Goal: Task Accomplishment & Management: Complete application form

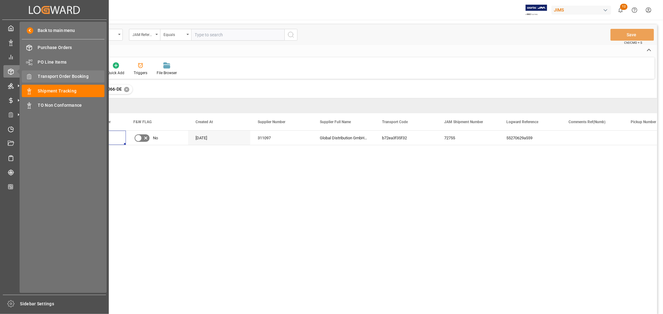
click at [48, 77] on span "Transport Order Booking" at bounding box center [71, 76] width 67 height 7
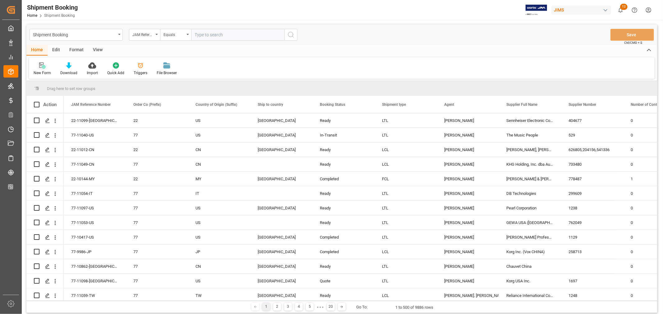
click at [41, 71] on div "New Form" at bounding box center [42, 73] width 17 height 6
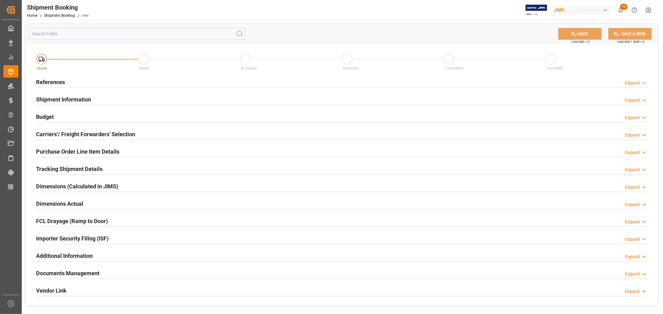
click at [47, 82] on h2 "References" at bounding box center [50, 82] width 29 height 8
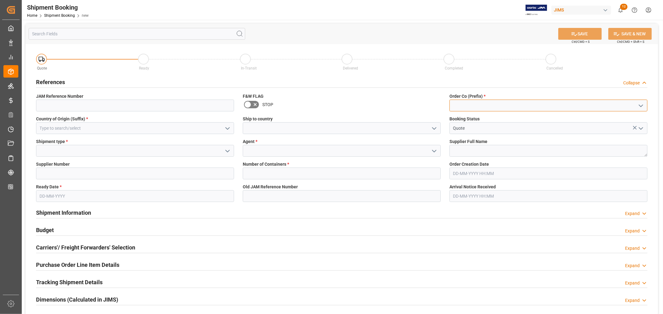
click at [496, 106] on input at bounding box center [548, 106] width 198 height 12
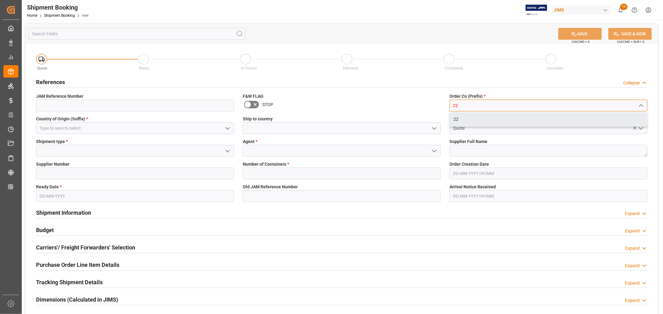
click at [460, 116] on div "22" at bounding box center [548, 119] width 197 height 14
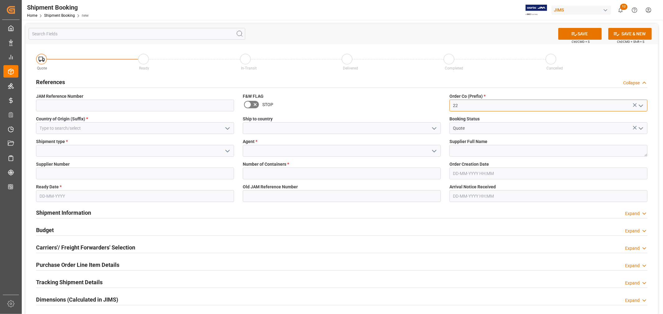
type input "22"
click at [129, 124] on input at bounding box center [135, 128] width 198 height 12
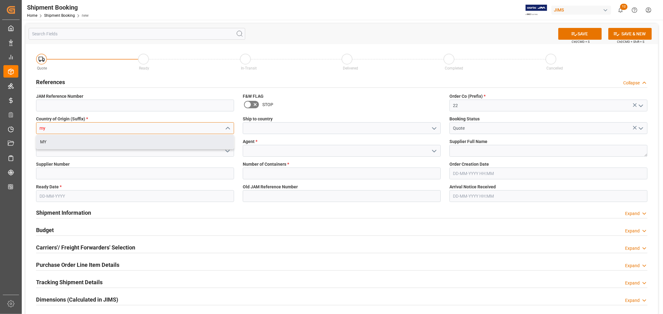
click at [64, 142] on div "MY" at bounding box center [134, 142] width 197 height 14
type input "MY"
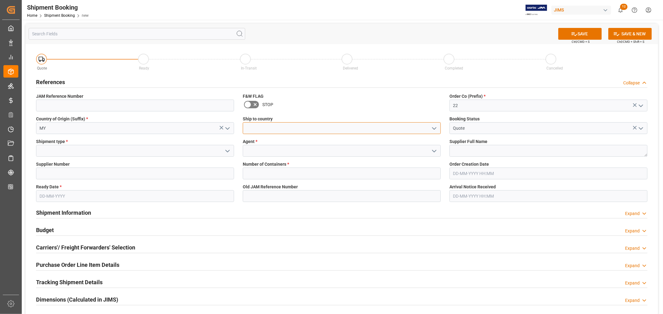
click at [262, 128] on input at bounding box center [342, 128] width 198 height 12
type input "[GEOGRAPHIC_DATA]"
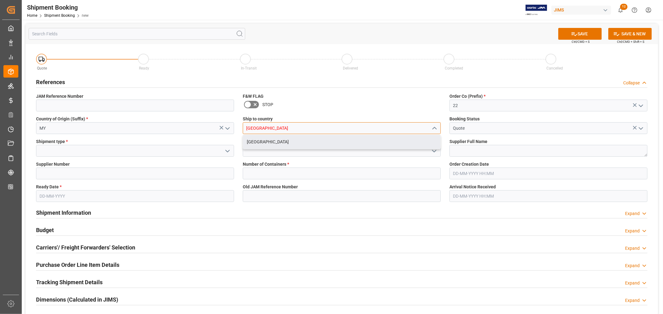
click at [270, 144] on div "[GEOGRAPHIC_DATA]" at bounding box center [341, 142] width 197 height 14
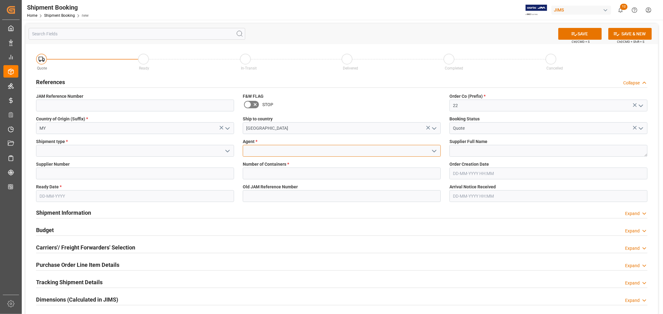
click at [260, 151] on input at bounding box center [342, 151] width 198 height 12
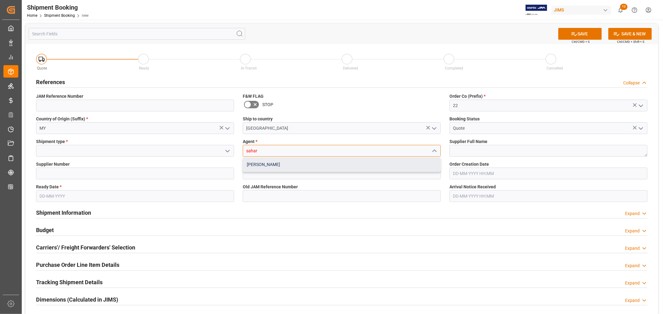
click at [258, 167] on div "[PERSON_NAME]" at bounding box center [341, 165] width 197 height 14
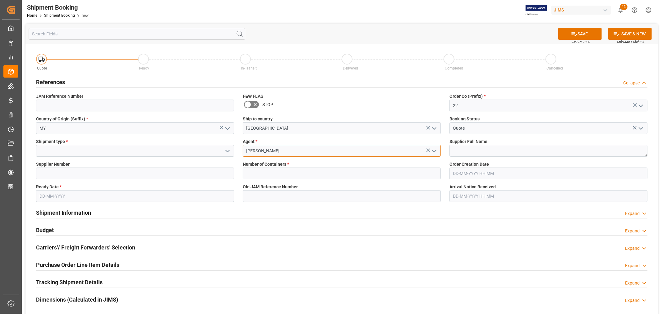
type input "[PERSON_NAME]"
click at [47, 149] on input at bounding box center [135, 151] width 198 height 12
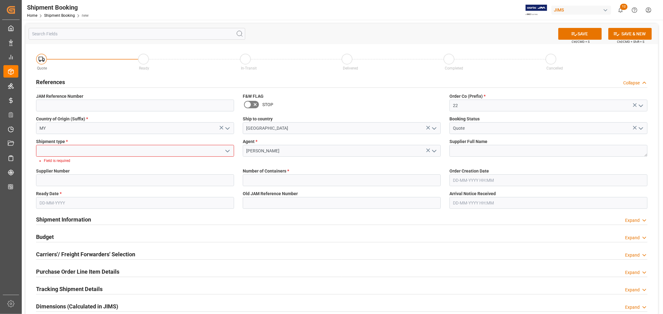
click at [225, 151] on icon "open menu" at bounding box center [227, 151] width 7 height 7
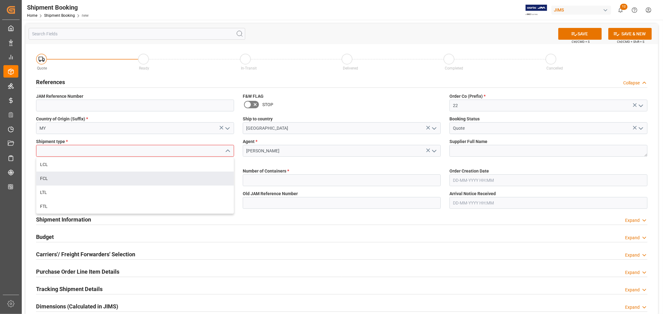
click at [58, 176] on div "FCL" at bounding box center [134, 179] width 197 height 14
type input "FCL"
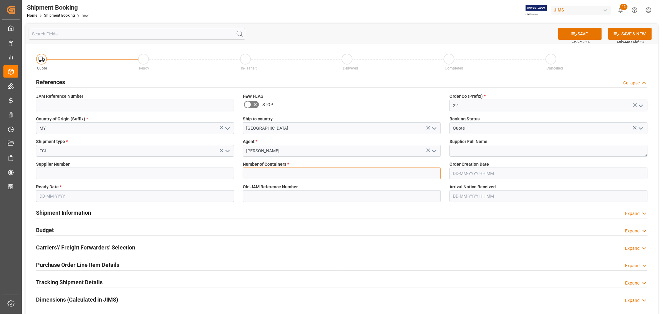
click at [258, 172] on input "text" at bounding box center [342, 174] width 198 height 12
type input "1"
click at [583, 30] on button "SAVE" at bounding box center [579, 34] width 43 height 12
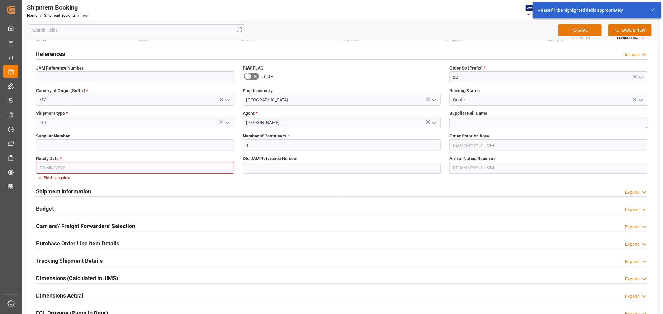
scroll to position [29, 0]
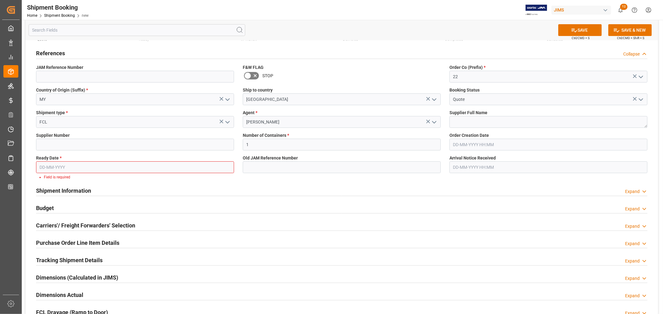
click at [61, 169] on input "text" at bounding box center [135, 168] width 198 height 12
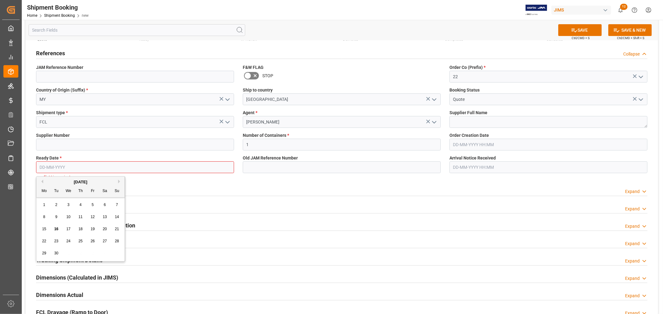
click at [67, 241] on span "24" at bounding box center [68, 241] width 4 height 4
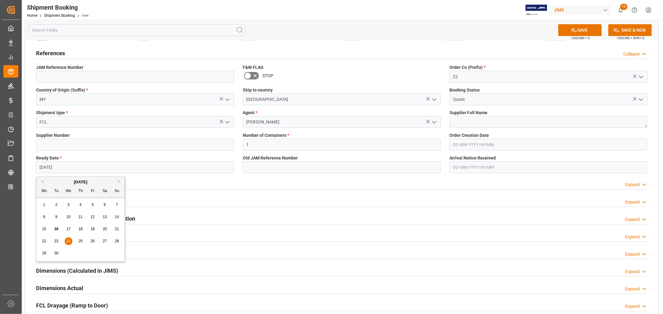
click at [52, 165] on input "24-09-2025" at bounding box center [135, 168] width 198 height 12
click at [81, 241] on span "25" at bounding box center [80, 241] width 4 height 4
type input "[DATE]"
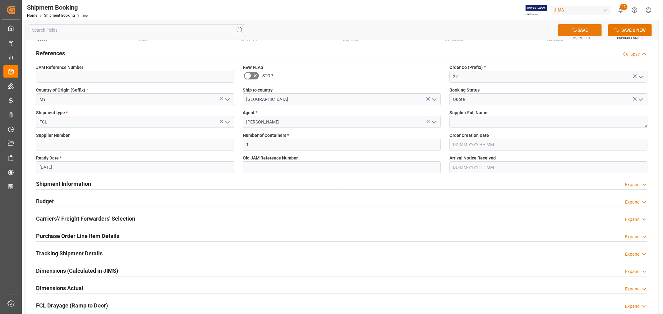
click at [590, 28] on button "SAVE" at bounding box center [579, 30] width 43 height 12
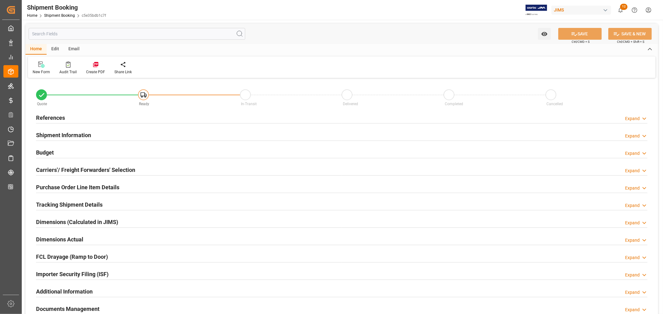
type input "1"
type input "[DATE]"
click at [62, 119] on h2 "References" at bounding box center [50, 118] width 29 height 8
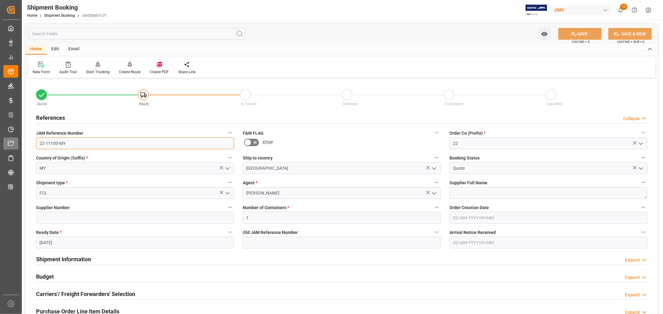
drag, startPoint x: 84, startPoint y: 141, endPoint x: 16, endPoint y: 141, distance: 68.0
click at [16, 141] on div "Created by potrace 1.15, written by Peter Selinger 2001-2017 Created by potrace…" at bounding box center [331, 157] width 663 height 314
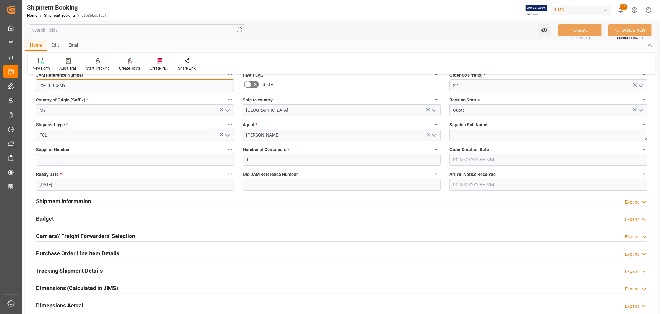
scroll to position [138, 0]
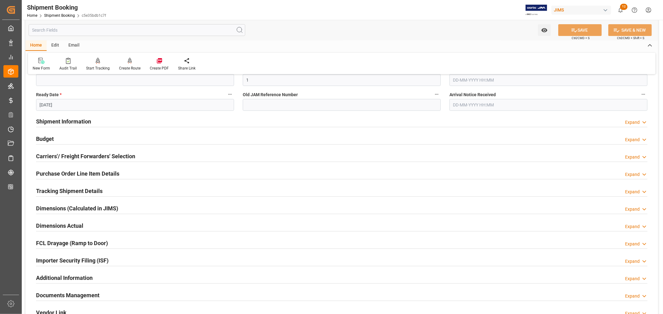
click at [59, 121] on h2 "Shipment Information" at bounding box center [63, 121] width 55 height 8
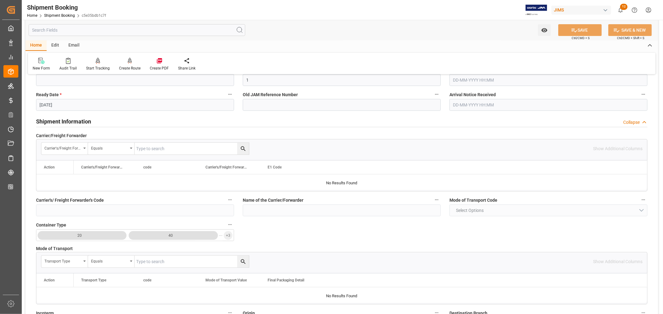
click at [59, 121] on h2 "Shipment Information" at bounding box center [63, 121] width 55 height 8
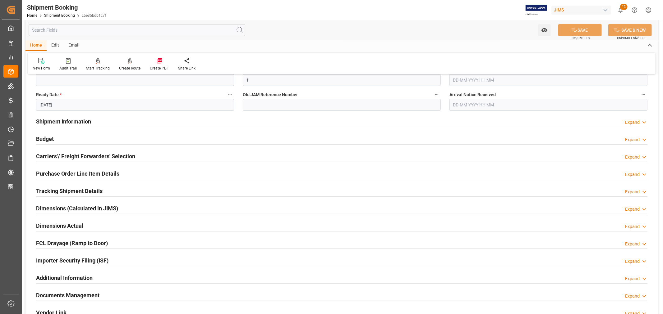
click at [57, 159] on h2 "Carriers'/ Freight Forwarders' Selection" at bounding box center [85, 156] width 99 height 8
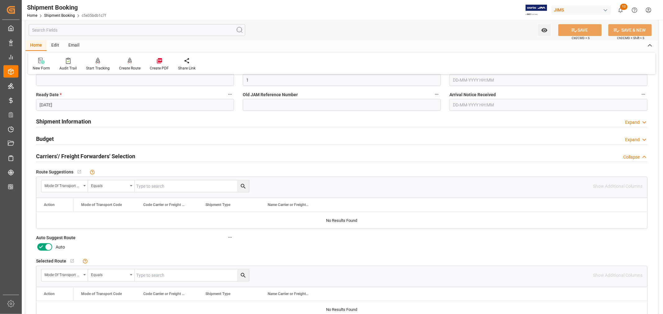
click at [39, 249] on icon at bounding box center [40, 247] width 7 height 7
click at [0, 0] on input "checkbox" at bounding box center [0, 0] width 0 height 0
click at [583, 30] on button "SAVE" at bounding box center [579, 30] width 43 height 12
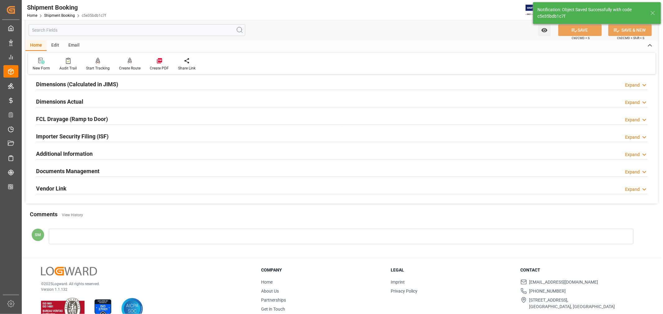
scroll to position [14, 0]
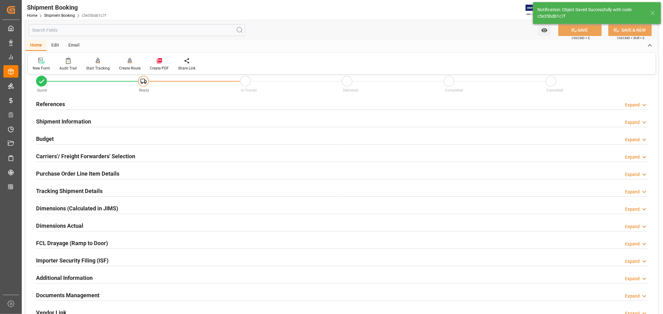
click at [123, 66] on div "Create Route" at bounding box center [129, 69] width 21 height 6
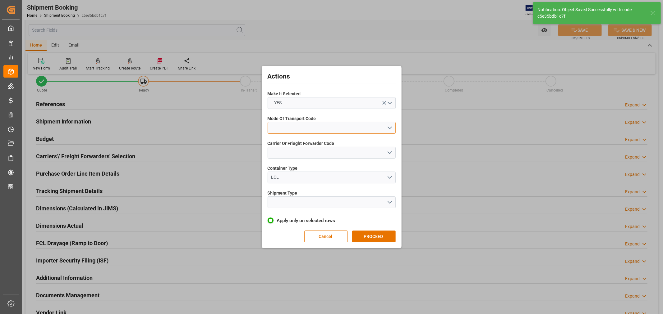
click at [288, 132] on button "open menu" at bounding box center [332, 128] width 128 height 12
click at [283, 129] on div "1- OCEAN" at bounding box center [331, 129] width 127 height 13
click at [277, 151] on button "open menu" at bounding box center [332, 153] width 128 height 12
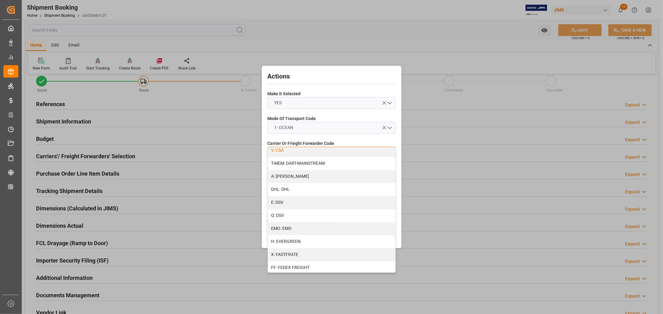
scroll to position [103, 0]
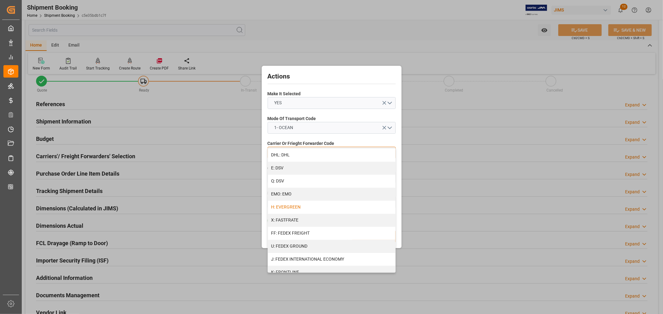
click at [287, 207] on div "H: EVERGREEN" at bounding box center [331, 207] width 127 height 13
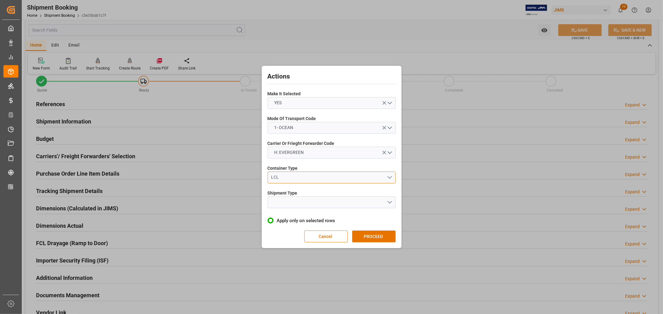
click at [274, 178] on div "LCL" at bounding box center [329, 177] width 116 height 7
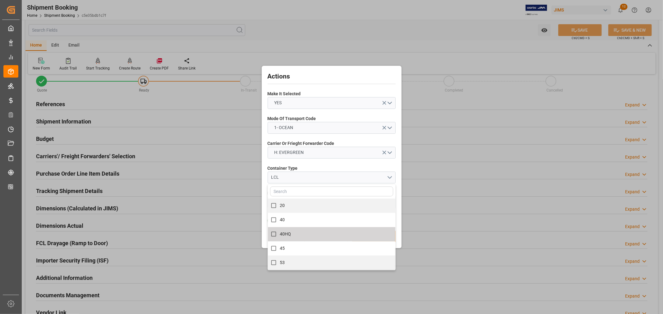
click at [272, 236] on input "40HQ" at bounding box center [274, 234] width 12 height 12
checkbox input "true"
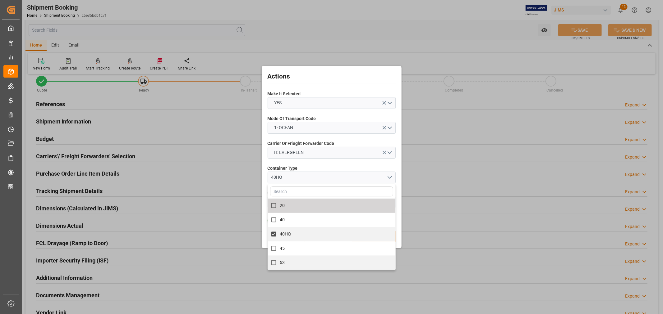
click at [280, 167] on span "Container Type" at bounding box center [283, 168] width 30 height 7
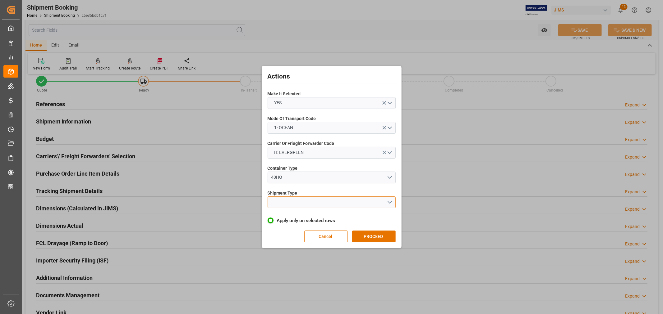
click at [279, 205] on button "open menu" at bounding box center [332, 203] width 128 height 12
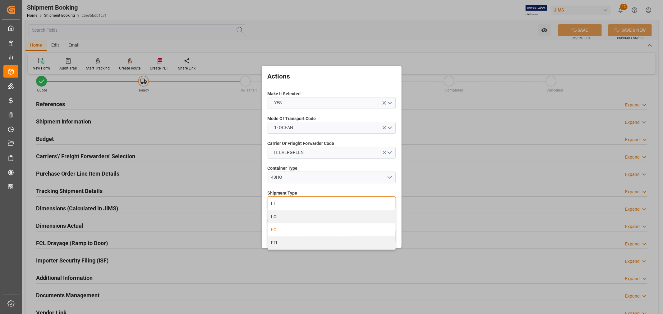
click at [273, 232] on div "FCL" at bounding box center [331, 230] width 127 height 13
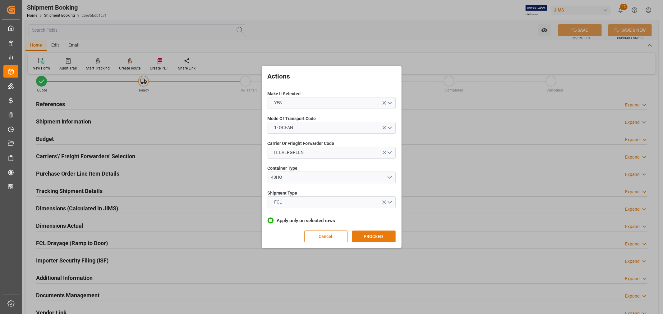
click at [371, 238] on button "PROCEED" at bounding box center [373, 237] width 43 height 12
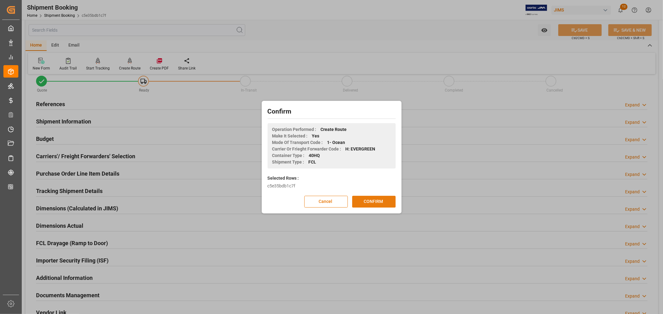
click at [377, 201] on button "CONFIRM" at bounding box center [373, 202] width 43 height 12
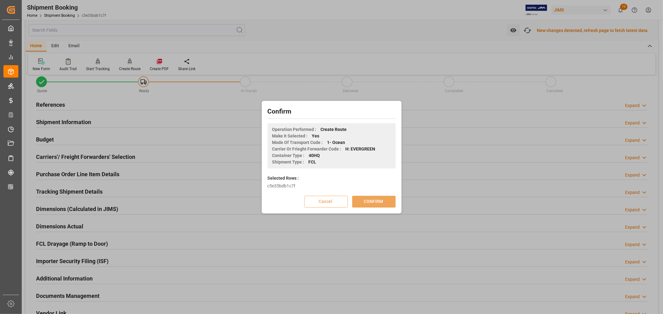
scroll to position [14, 0]
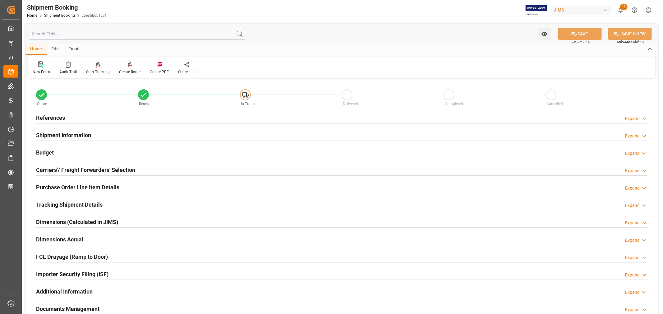
click at [47, 136] on h2 "Shipment Information" at bounding box center [63, 135] width 55 height 8
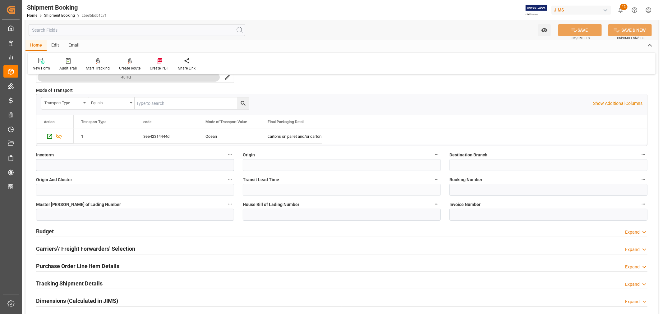
scroll to position [172, 0]
click at [463, 191] on input at bounding box center [548, 190] width 198 height 12
paste input "093500292788"
type input "093500292788"
click at [578, 32] on button "SAVE" at bounding box center [579, 30] width 43 height 12
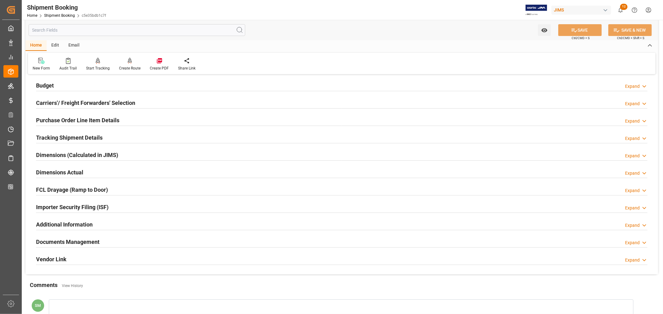
scroll to position [69, 0]
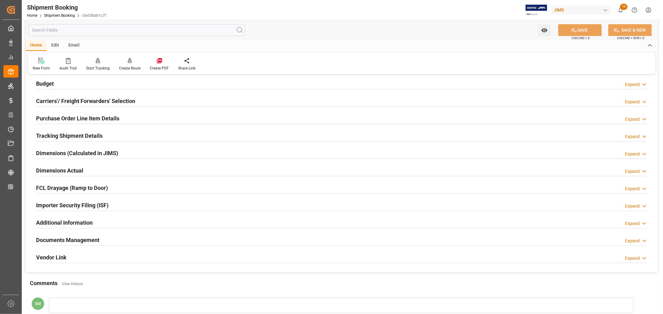
click at [69, 136] on h2 "Tracking Shipment Details" at bounding box center [69, 136] width 66 height 8
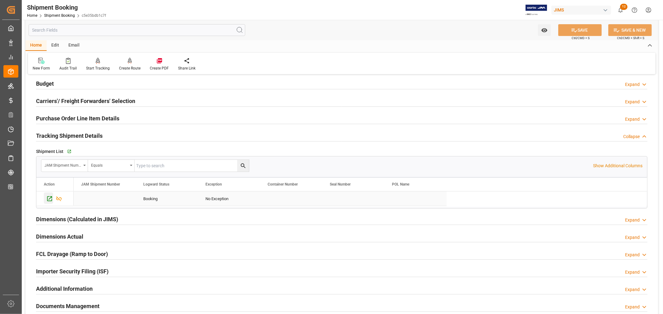
click at [48, 197] on icon "Press SPACE to select this row." at bounding box center [49, 199] width 5 height 5
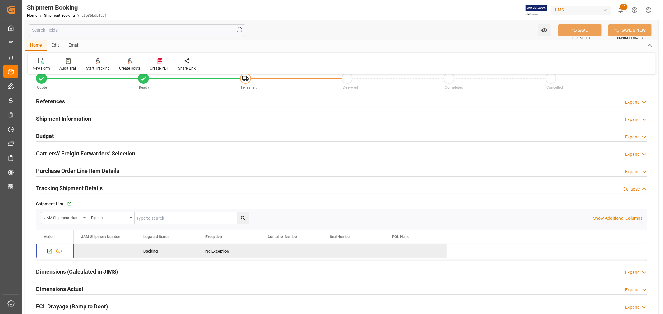
scroll to position [0, 0]
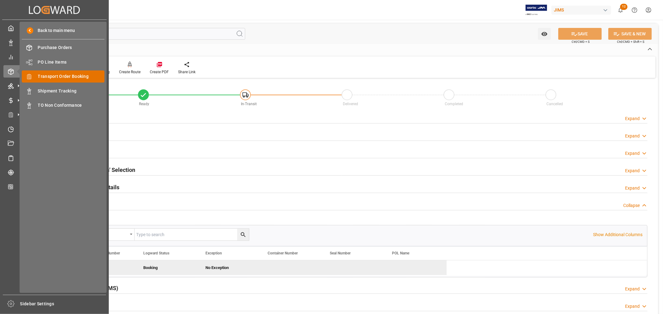
click at [54, 76] on span "Transport Order Booking" at bounding box center [71, 76] width 67 height 7
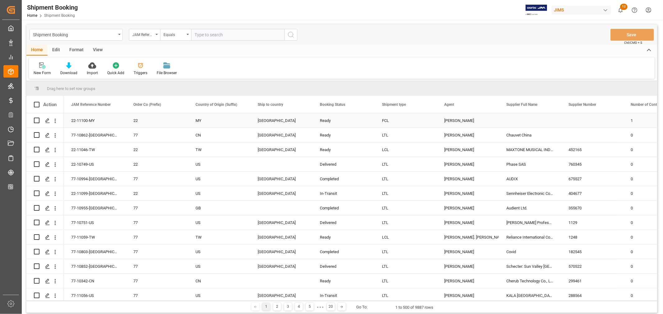
click at [459, 120] on div "[PERSON_NAME]" at bounding box center [467, 121] width 47 height 14
click at [488, 124] on polyline "open menu" at bounding box center [487, 125] width 4 height 2
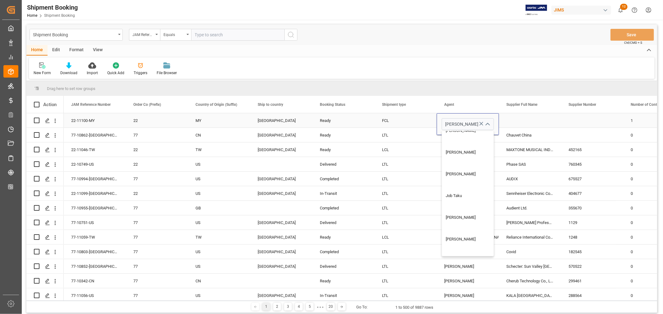
scroll to position [241, 0]
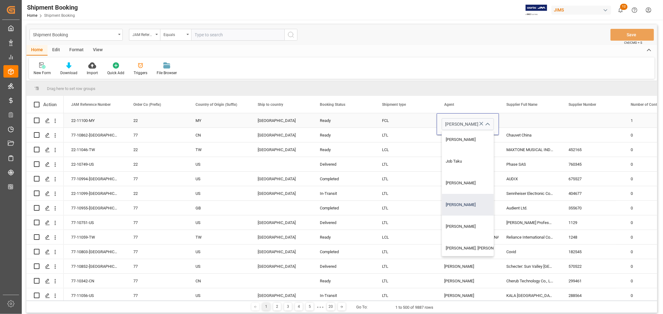
click at [459, 204] on div "[PERSON_NAME]" at bounding box center [476, 205] width 69 height 22
type input "[PERSON_NAME]"
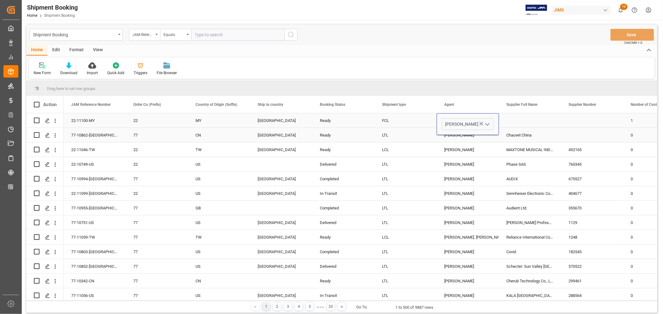
click at [391, 135] on div "LTL" at bounding box center [405, 135] width 47 height 14
click at [629, 33] on button "Save" at bounding box center [631, 35] width 43 height 12
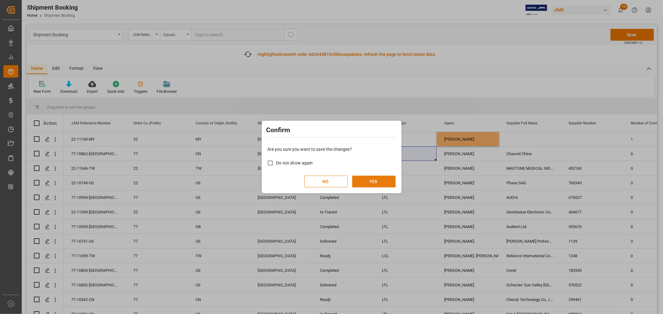
click at [369, 182] on button "YES" at bounding box center [373, 182] width 43 height 12
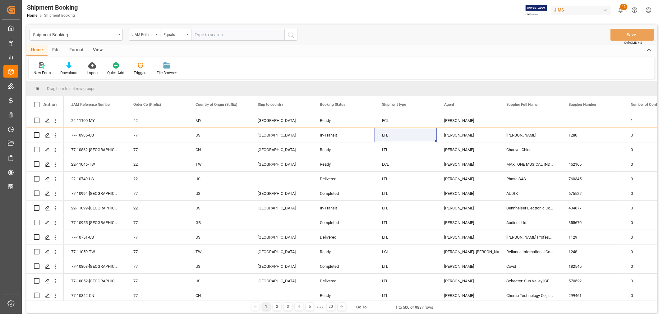
click at [205, 32] on input "text" at bounding box center [237, 35] width 93 height 12
paste input "22-11077-MY"
type input "22-11077-MY"
click at [290, 35] on icon "search button" at bounding box center [290, 34] width 7 height 7
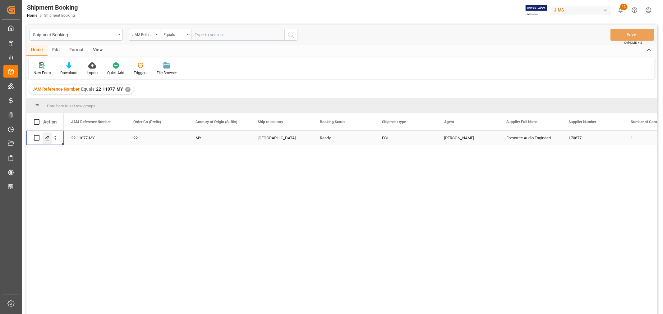
click at [48, 138] on icon "Press SPACE to select this row." at bounding box center [47, 138] width 5 height 5
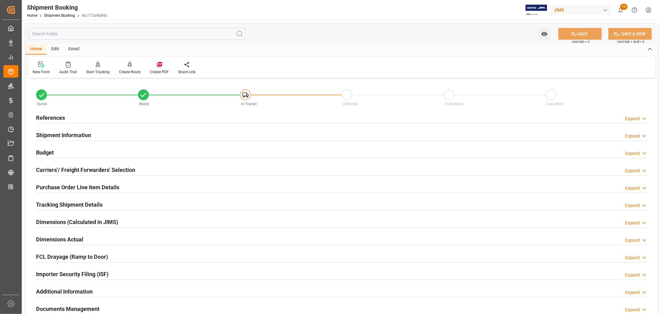
click at [49, 171] on h2 "Carriers'/ Freight Forwarders' Selection" at bounding box center [85, 170] width 99 height 8
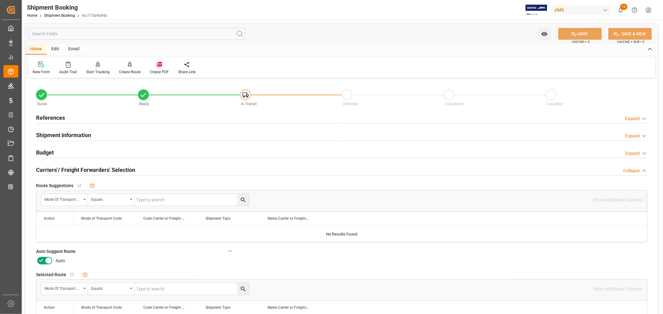
click at [40, 262] on icon at bounding box center [41, 260] width 4 height 3
click at [0, 0] on input "checkbox" at bounding box center [0, 0] width 0 height 0
click at [577, 35] on button "SAVE" at bounding box center [579, 34] width 43 height 12
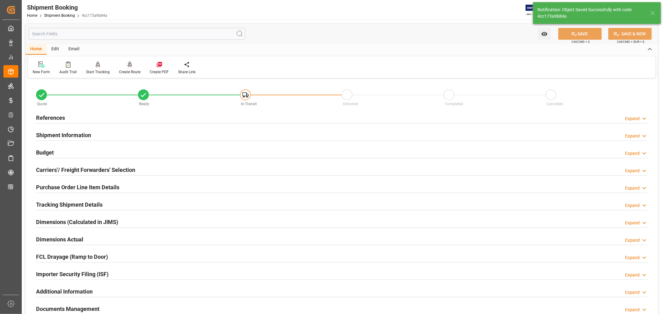
click at [129, 66] on icon at bounding box center [130, 65] width 4 height 6
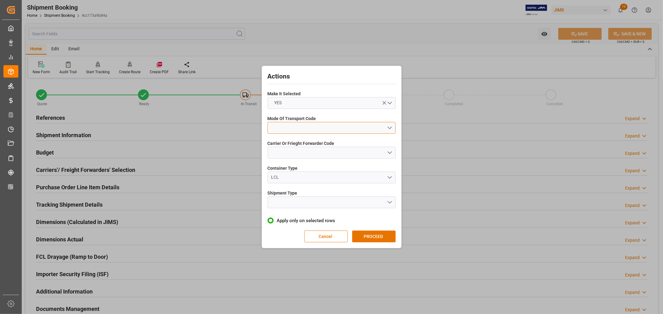
click at [278, 132] on button "open menu" at bounding box center [332, 128] width 128 height 12
click at [286, 130] on div "1- OCEAN" at bounding box center [331, 129] width 127 height 13
click at [279, 153] on button "open menu" at bounding box center [332, 153] width 128 height 12
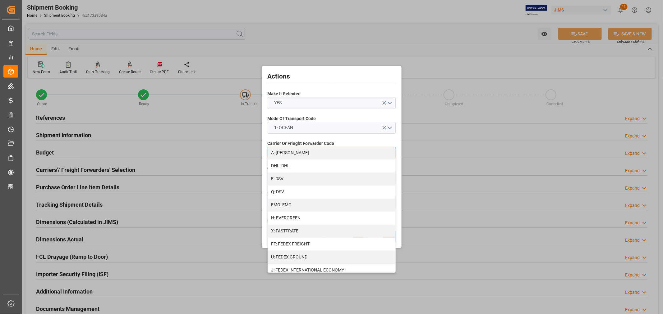
scroll to position [103, 0]
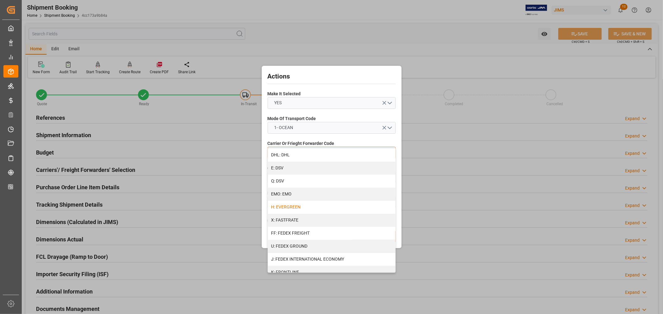
click at [292, 209] on div "H: EVERGREEN" at bounding box center [331, 207] width 127 height 13
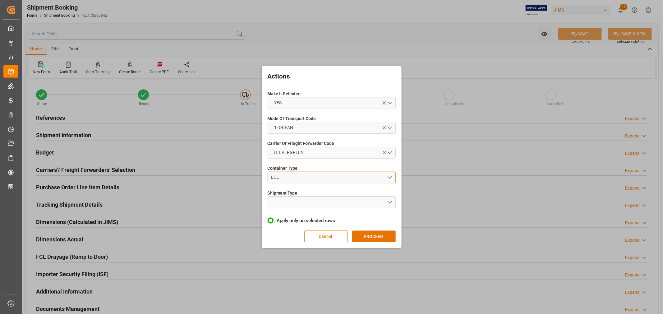
click at [276, 178] on div "LCL" at bounding box center [329, 177] width 116 height 7
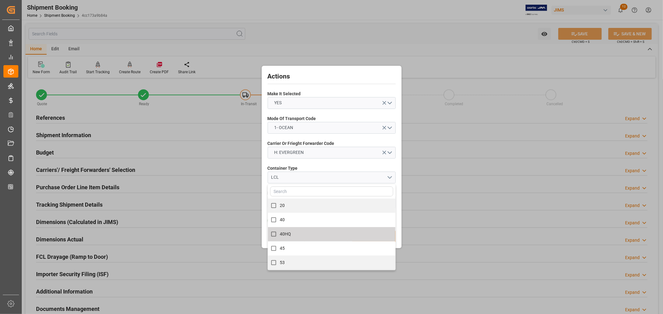
click at [279, 234] on input "40HQ" at bounding box center [274, 234] width 12 height 12
checkbox input "true"
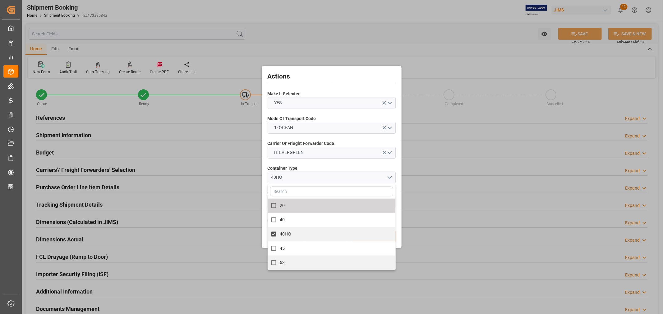
click at [280, 167] on span "Container Type" at bounding box center [283, 168] width 30 height 7
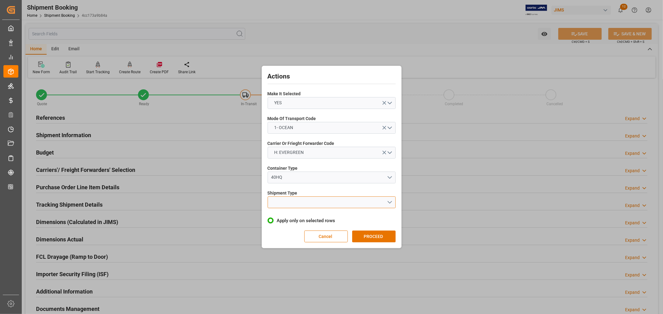
click at [277, 202] on button "open menu" at bounding box center [332, 203] width 128 height 12
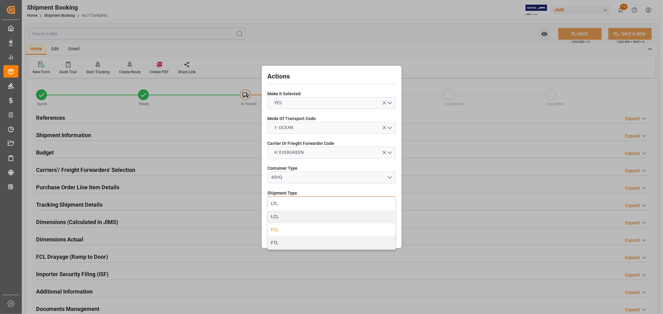
click at [275, 231] on div "FCL" at bounding box center [331, 230] width 127 height 13
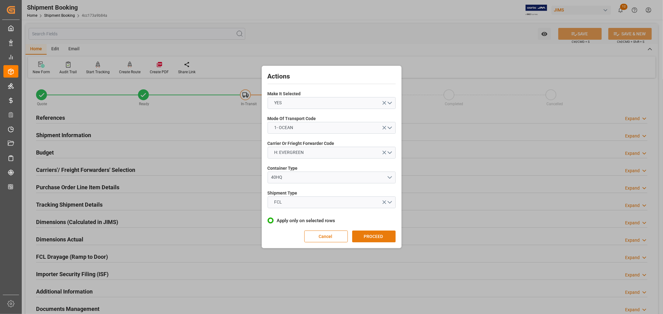
click at [378, 236] on button "PROCEED" at bounding box center [373, 237] width 43 height 12
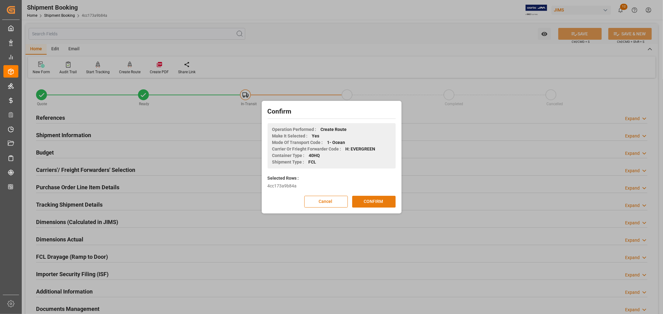
click at [376, 201] on button "CONFIRM" at bounding box center [373, 202] width 43 height 12
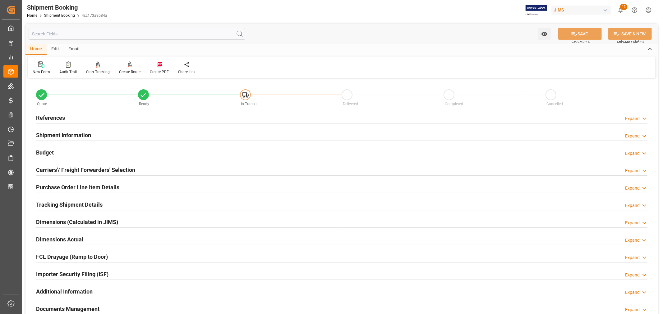
click at [65, 137] on h2 "Shipment Information" at bounding box center [63, 135] width 55 height 8
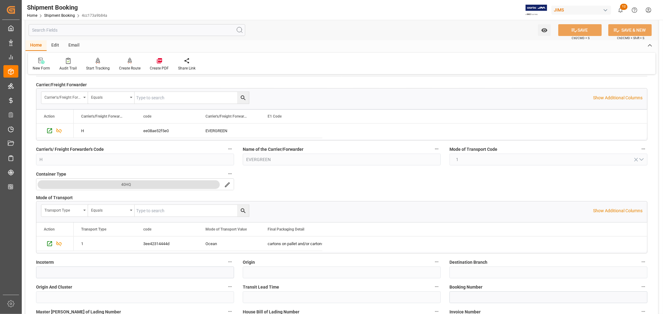
scroll to position [138, 0]
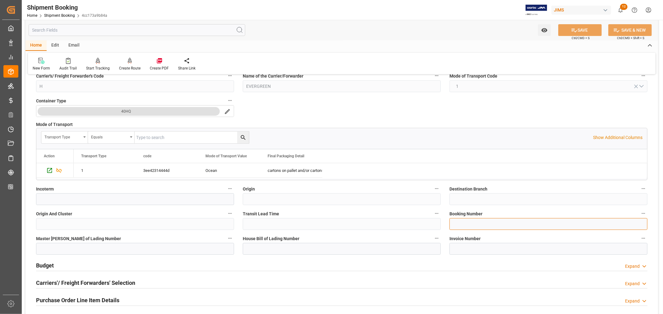
click at [468, 224] on input at bounding box center [548, 224] width 198 height 12
paste input "093500292770"
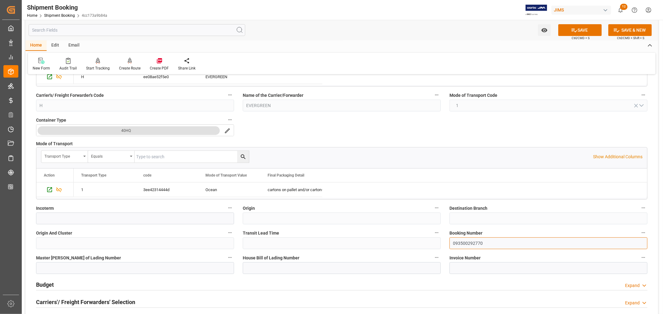
scroll to position [0, 0]
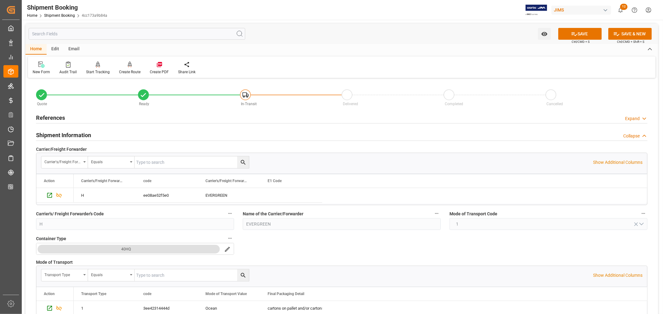
type input "093500292770"
click at [43, 118] on h2 "References" at bounding box center [50, 118] width 29 height 8
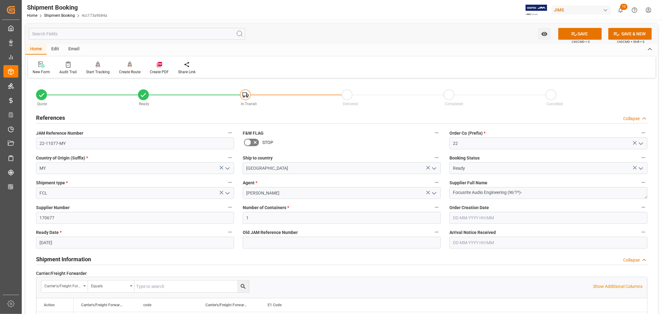
click at [44, 243] on input "[DATE]" at bounding box center [135, 243] width 198 height 12
click at [103, 199] on span "20" at bounding box center [105, 199] width 4 height 4
type input "20-09-2025"
click at [580, 36] on button "SAVE" at bounding box center [579, 34] width 43 height 12
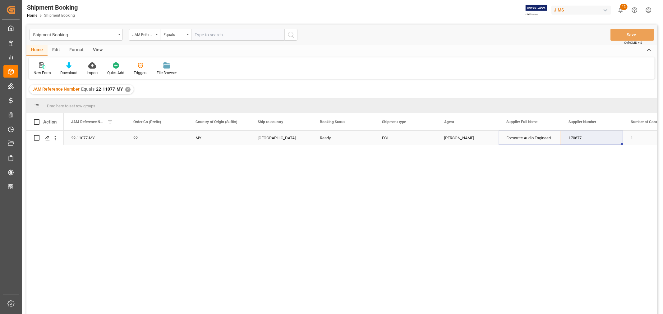
drag, startPoint x: 541, startPoint y: 139, endPoint x: 577, endPoint y: 136, distance: 36.1
click at [125, 88] on div "✕" at bounding box center [127, 89] width 5 height 5
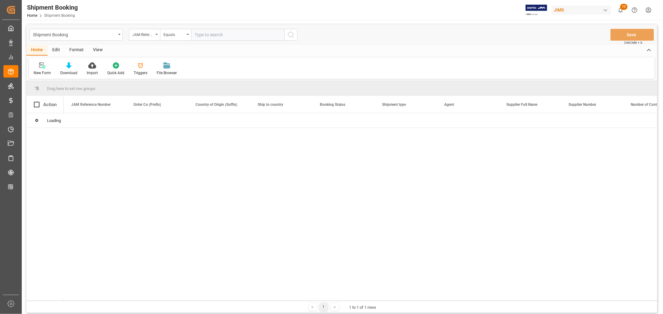
click at [215, 36] on input "text" at bounding box center [237, 35] width 93 height 12
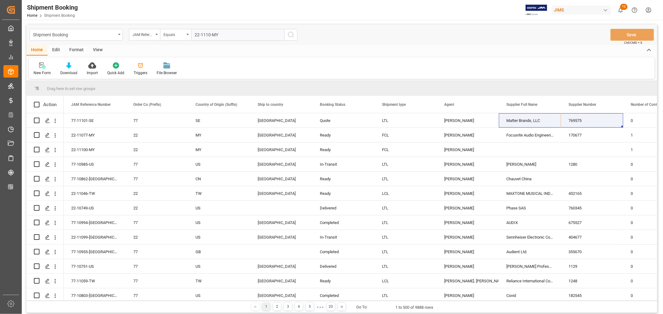
drag, startPoint x: 209, startPoint y: 35, endPoint x: 369, endPoint y: 53, distance: 161.0
click at [209, 35] on input "22-1110-MY" at bounding box center [237, 35] width 93 height 12
type input "22-11100-MY"
click at [289, 33] on icon "search button" at bounding box center [290, 34] width 7 height 7
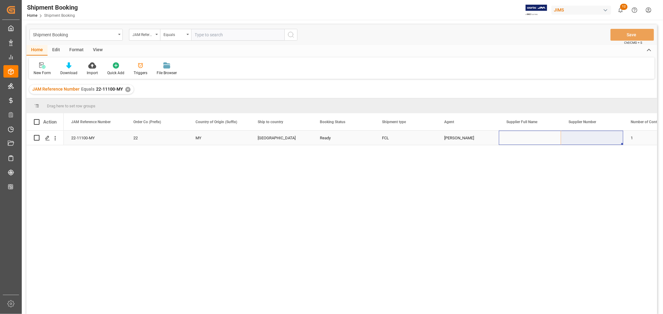
drag, startPoint x: 527, startPoint y: 140, endPoint x: 583, endPoint y: 140, distance: 56.2
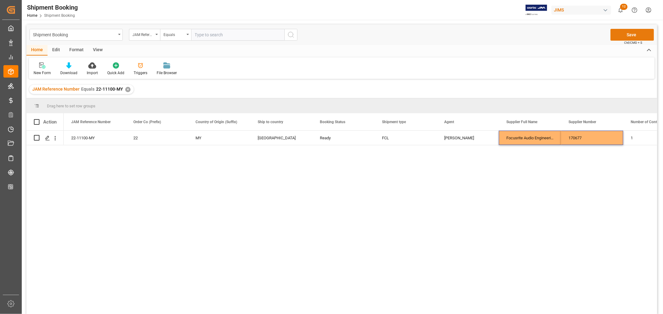
click at [635, 34] on button "Save" at bounding box center [631, 35] width 43 height 12
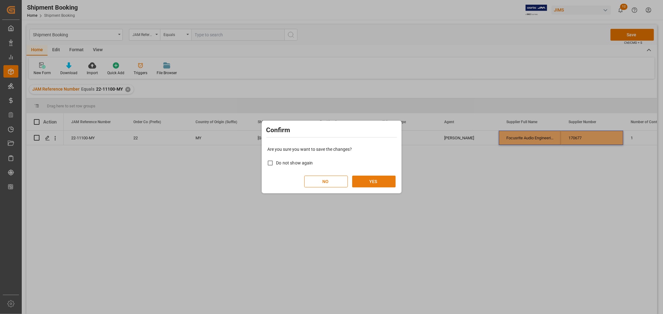
click at [376, 182] on button "YES" at bounding box center [373, 182] width 43 height 12
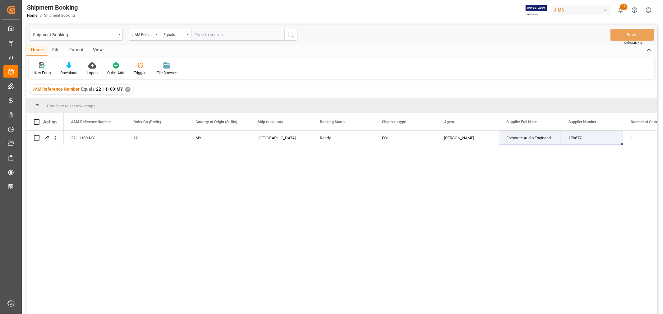
click at [126, 90] on div "✕" at bounding box center [127, 89] width 5 height 5
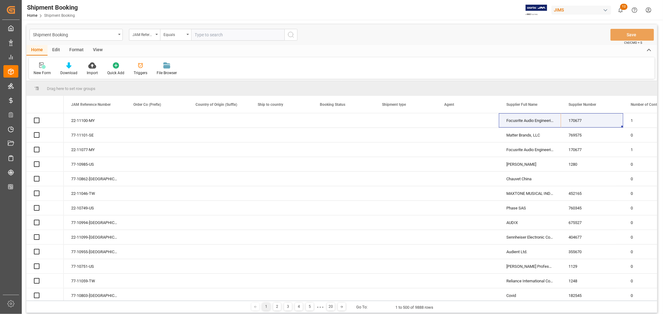
click at [222, 33] on input "text" at bounding box center [237, 35] width 93 height 12
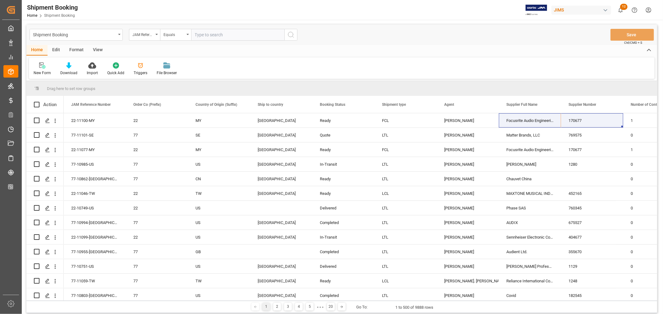
paste input "22-10447-CN"
type input "22-10447-CN"
click at [290, 34] on icon "search button" at bounding box center [290, 34] width 7 height 7
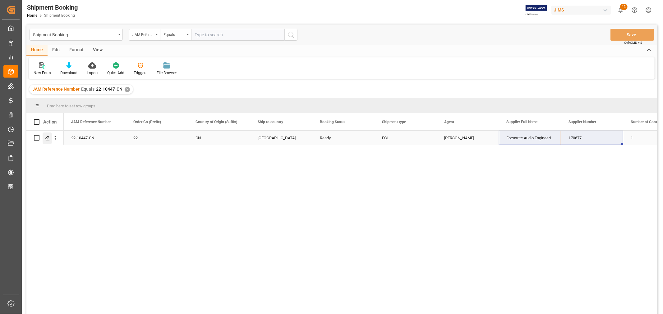
click at [48, 136] on icon "Press SPACE to select this row." at bounding box center [47, 138] width 5 height 5
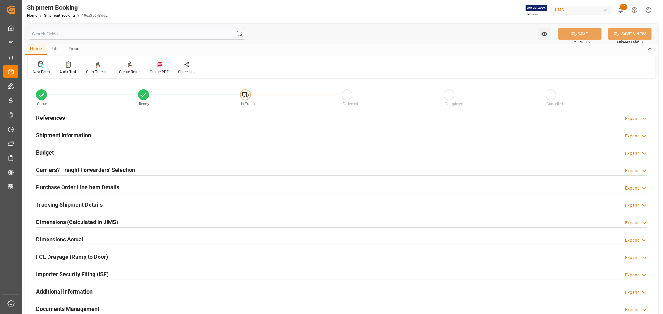
click at [53, 132] on h2 "Shipment Information" at bounding box center [63, 135] width 55 height 8
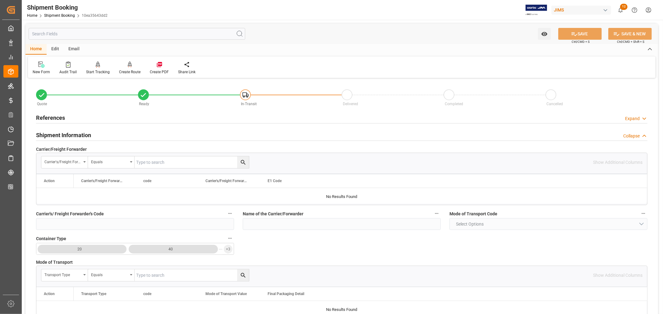
click at [53, 132] on h2 "Shipment Information" at bounding box center [63, 135] width 55 height 8
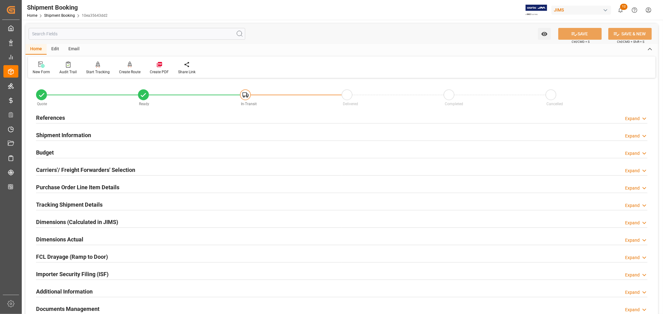
click at [48, 117] on h2 "References" at bounding box center [50, 118] width 29 height 8
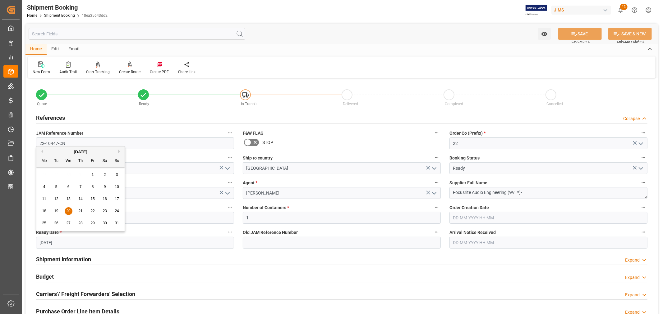
click at [49, 243] on input "20-08-2025" at bounding box center [135, 243] width 198 height 12
click at [120, 150] on button "Next Month" at bounding box center [120, 152] width 4 height 4
click at [44, 211] on span "20" at bounding box center [44, 211] width 4 height 4
type input "20-10-2025"
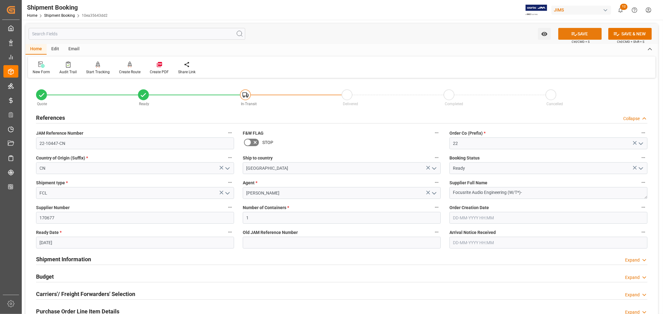
click at [580, 34] on button "SAVE" at bounding box center [579, 34] width 43 height 12
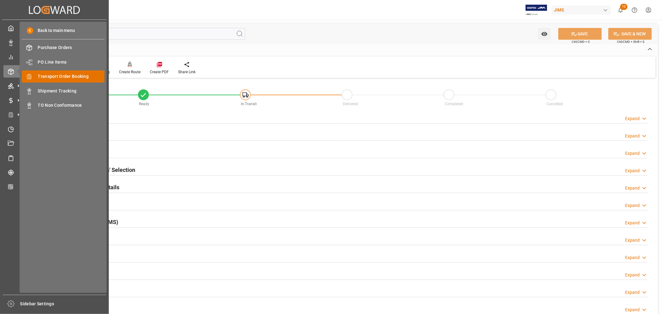
click at [58, 74] on span "Transport Order Booking" at bounding box center [71, 76] width 67 height 7
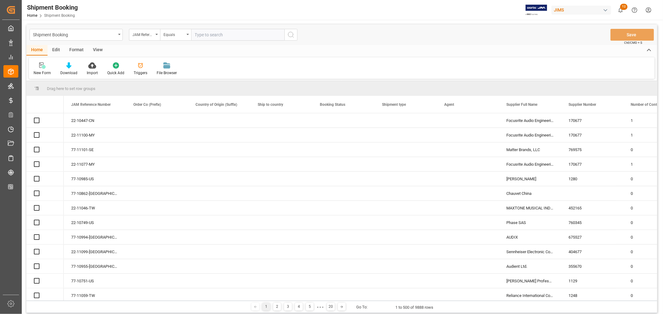
click at [212, 36] on input "text" at bounding box center [237, 35] width 93 height 12
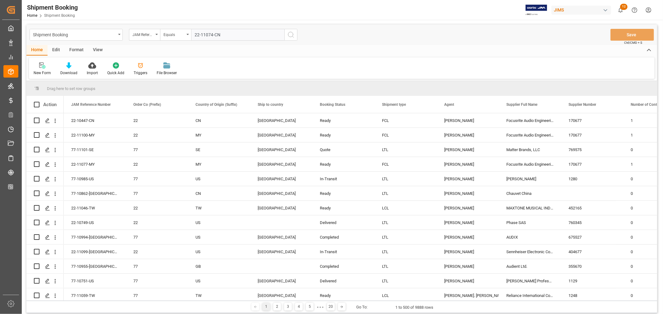
type input "22-11074-CN"
click at [291, 34] on icon "search button" at bounding box center [290, 34] width 7 height 7
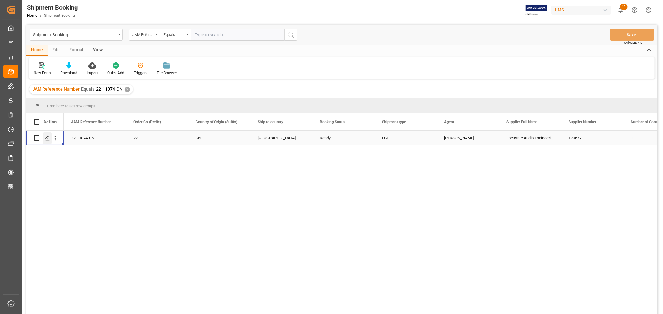
click at [47, 137] on icon "Press SPACE to select this row." at bounding box center [47, 138] width 5 height 5
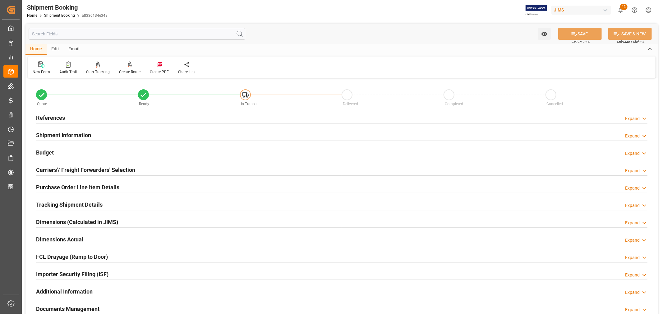
click at [43, 114] on h2 "References" at bounding box center [50, 118] width 29 height 8
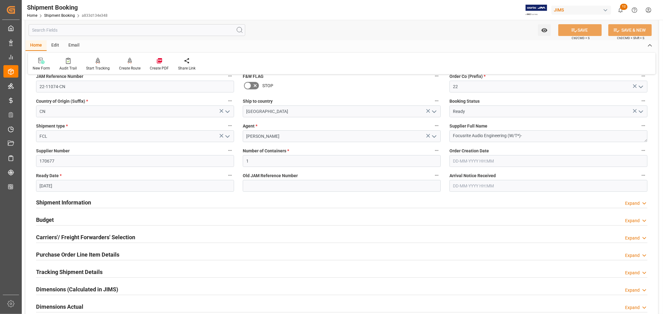
scroll to position [69, 0]
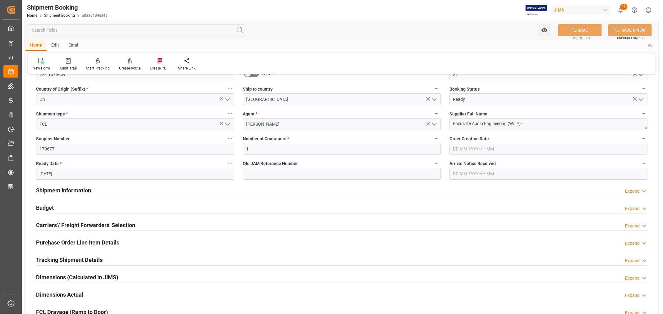
click at [49, 174] on input "[DATE]" at bounding box center [135, 174] width 198 height 12
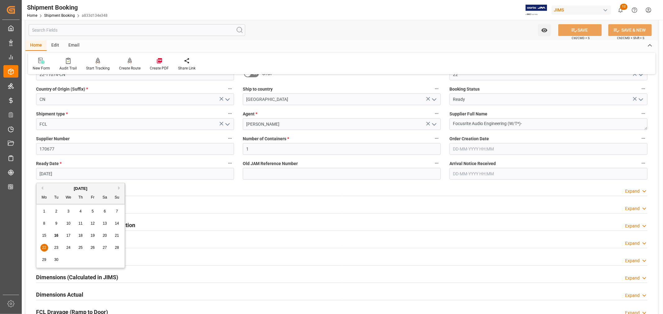
click at [119, 188] on button "Next Month" at bounding box center [120, 188] width 4 height 4
click at [43, 246] on span "20" at bounding box center [44, 248] width 4 height 4
type input "20-10-2025"
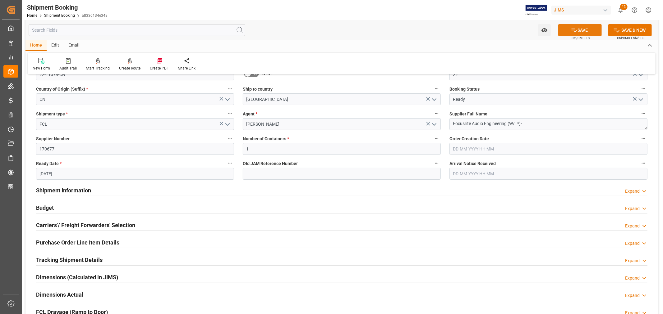
click at [576, 33] on icon at bounding box center [574, 30] width 7 height 7
